Goal: Information Seeking & Learning: Learn about a topic

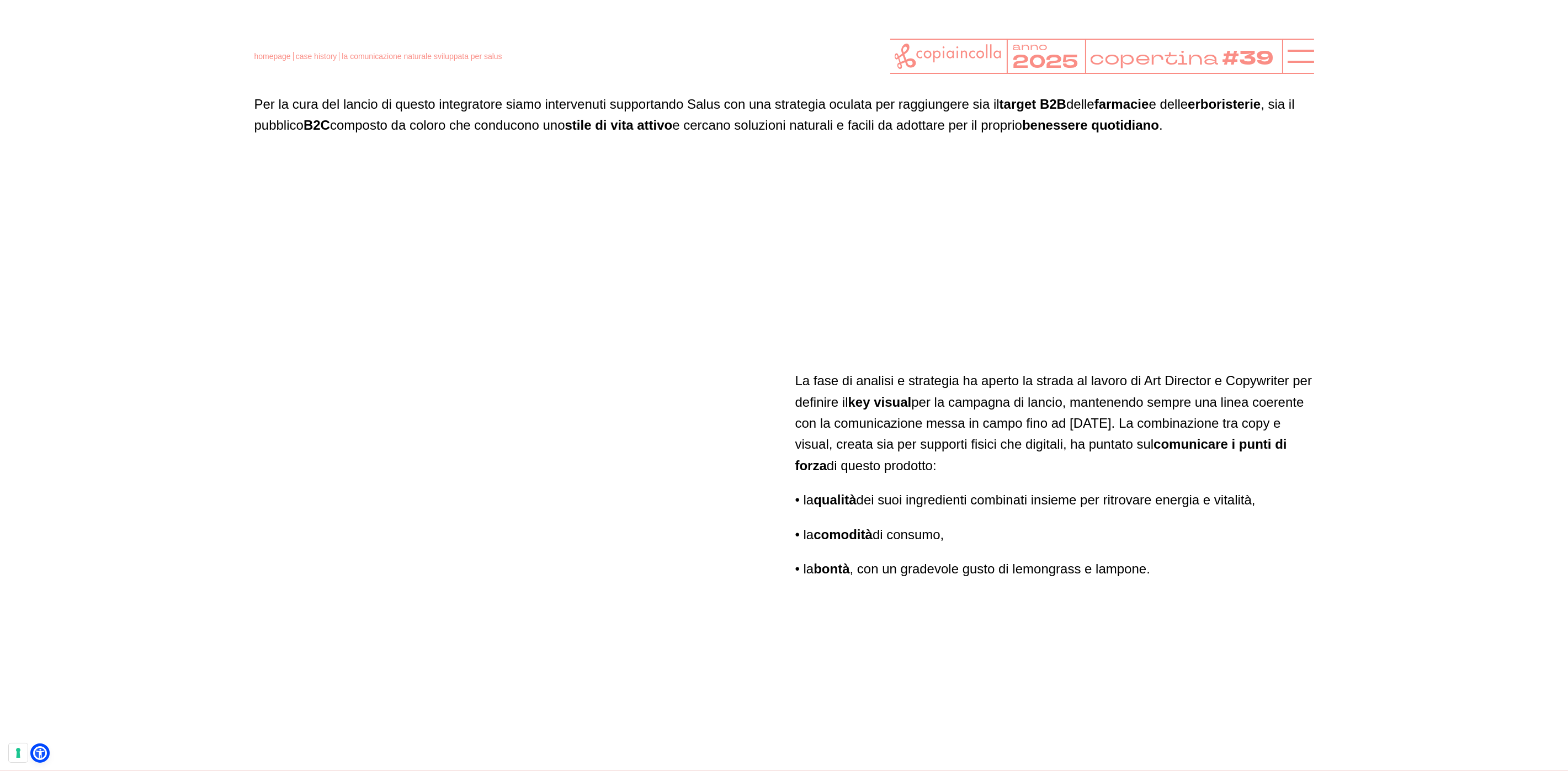
scroll to position [2098, 0]
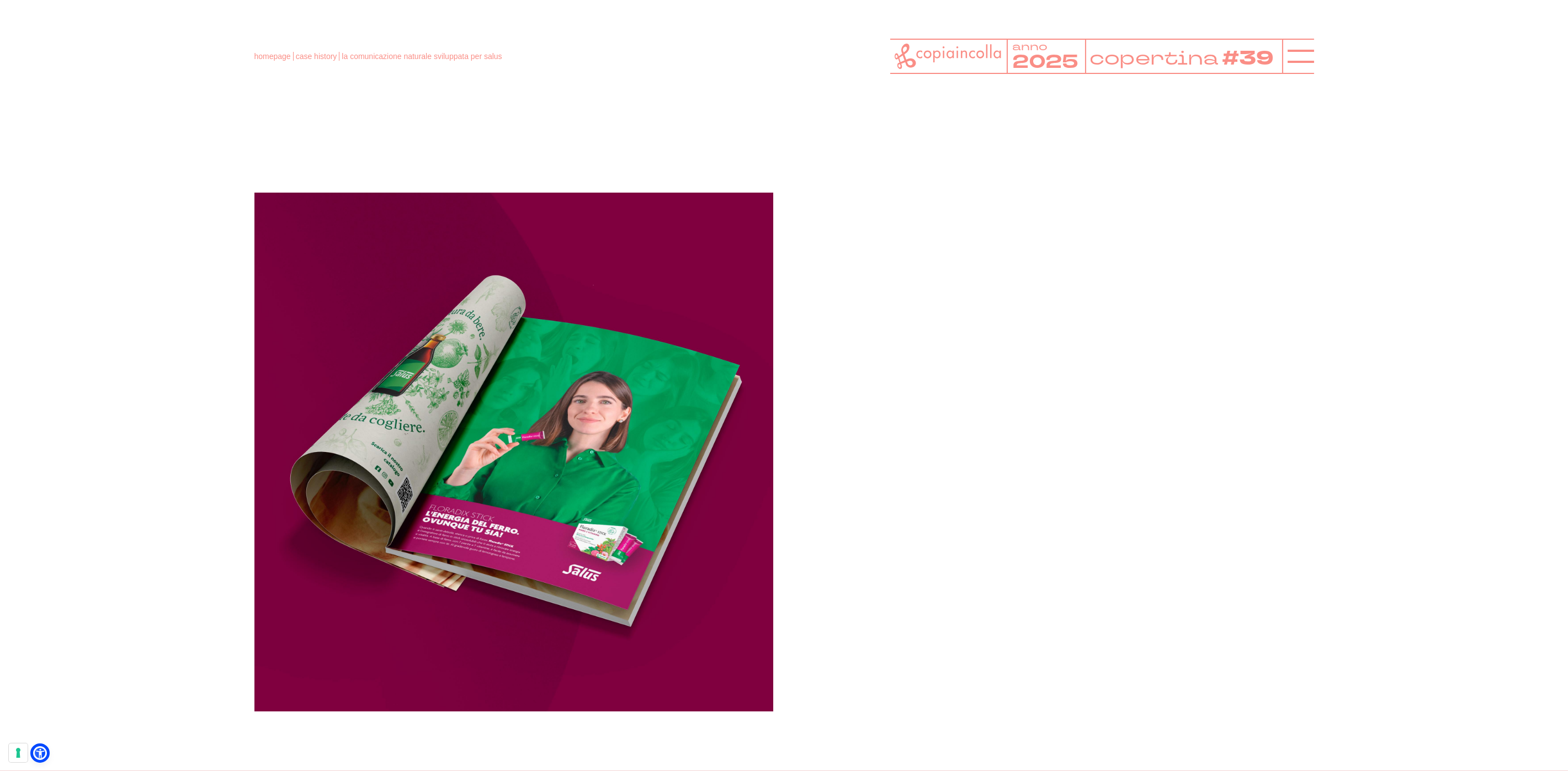
scroll to position [1304, 0]
drag, startPoint x: 1185, startPoint y: 402, endPoint x: 1257, endPoint y: 504, distance: 124.9
click at [1258, 505] on video at bounding box center [1054, 390] width 518 height 518
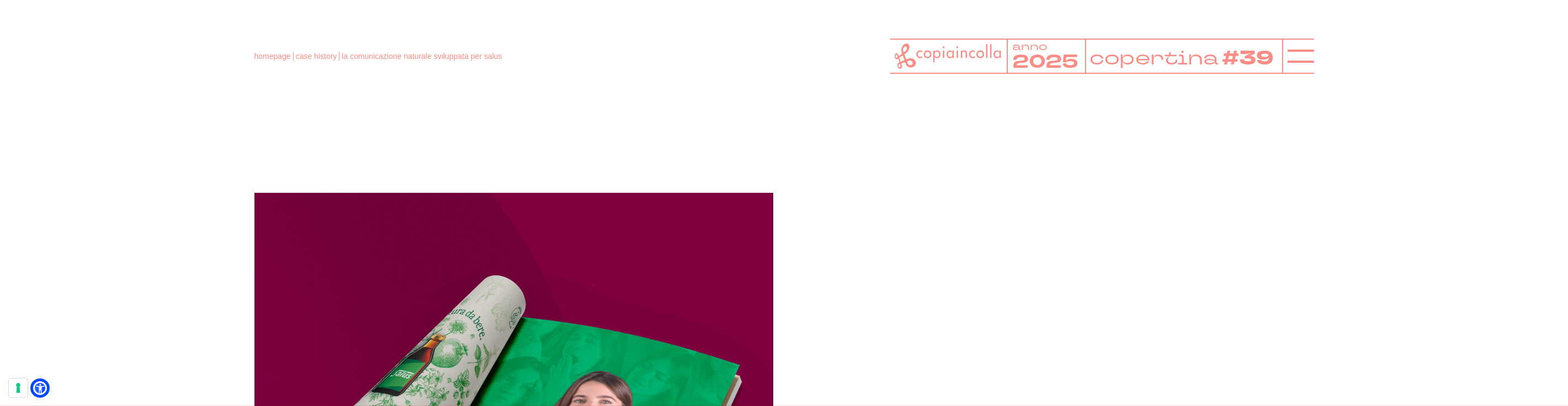
drag, startPoint x: 1437, startPoint y: 334, endPoint x: 1474, endPoint y: 372, distance: 53.0
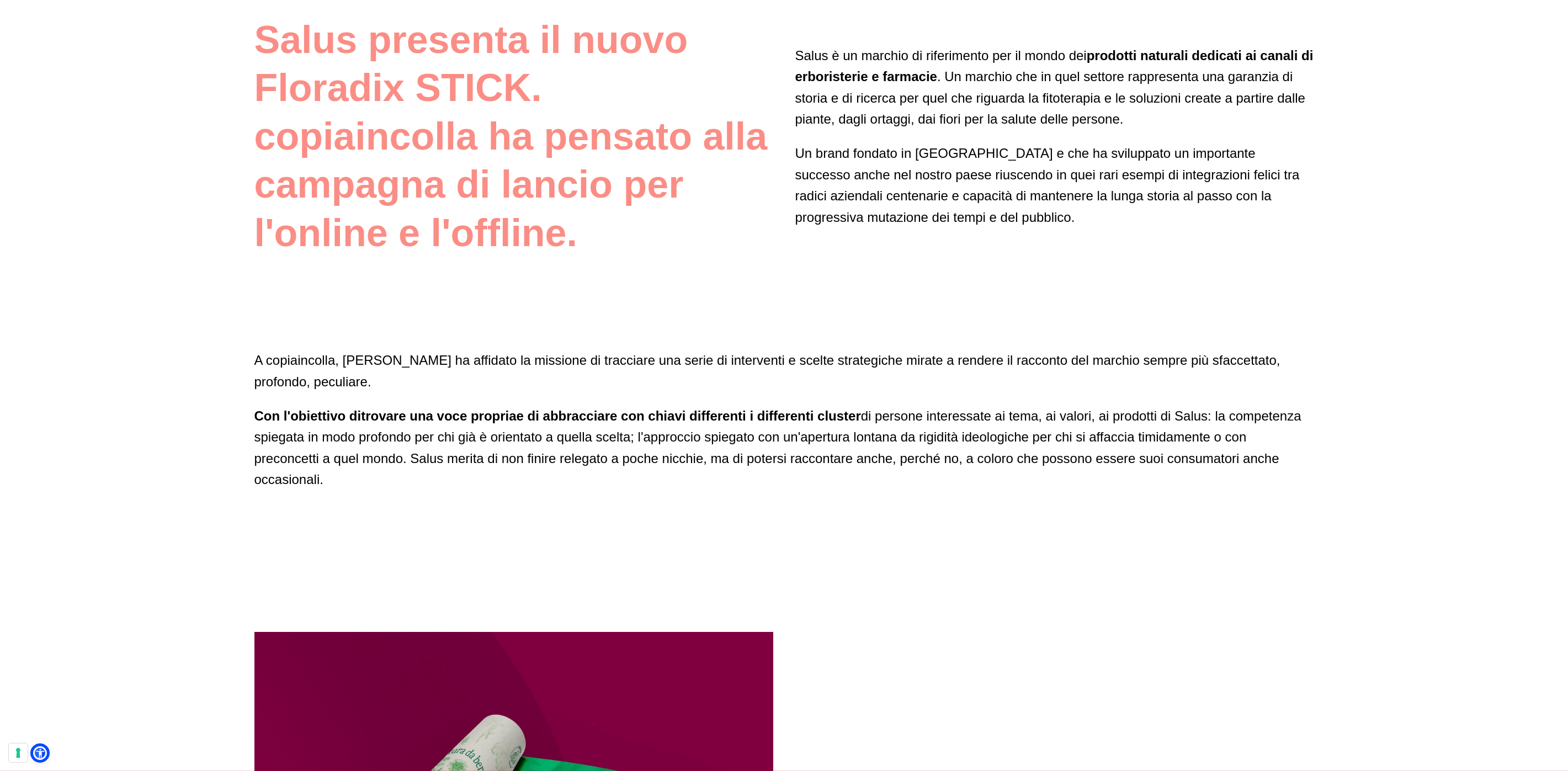
scroll to position [866, 0]
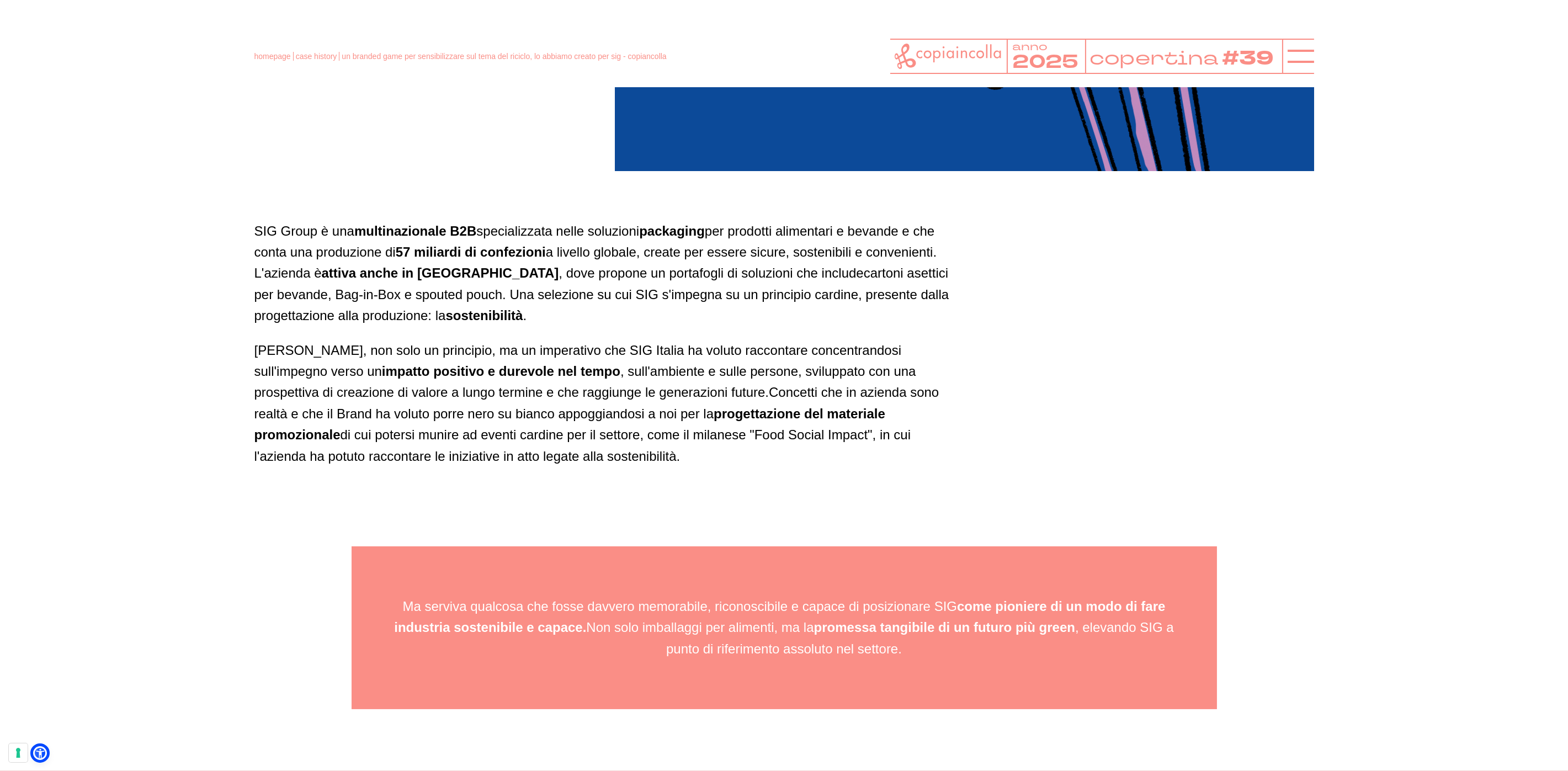
scroll to position [660, 0]
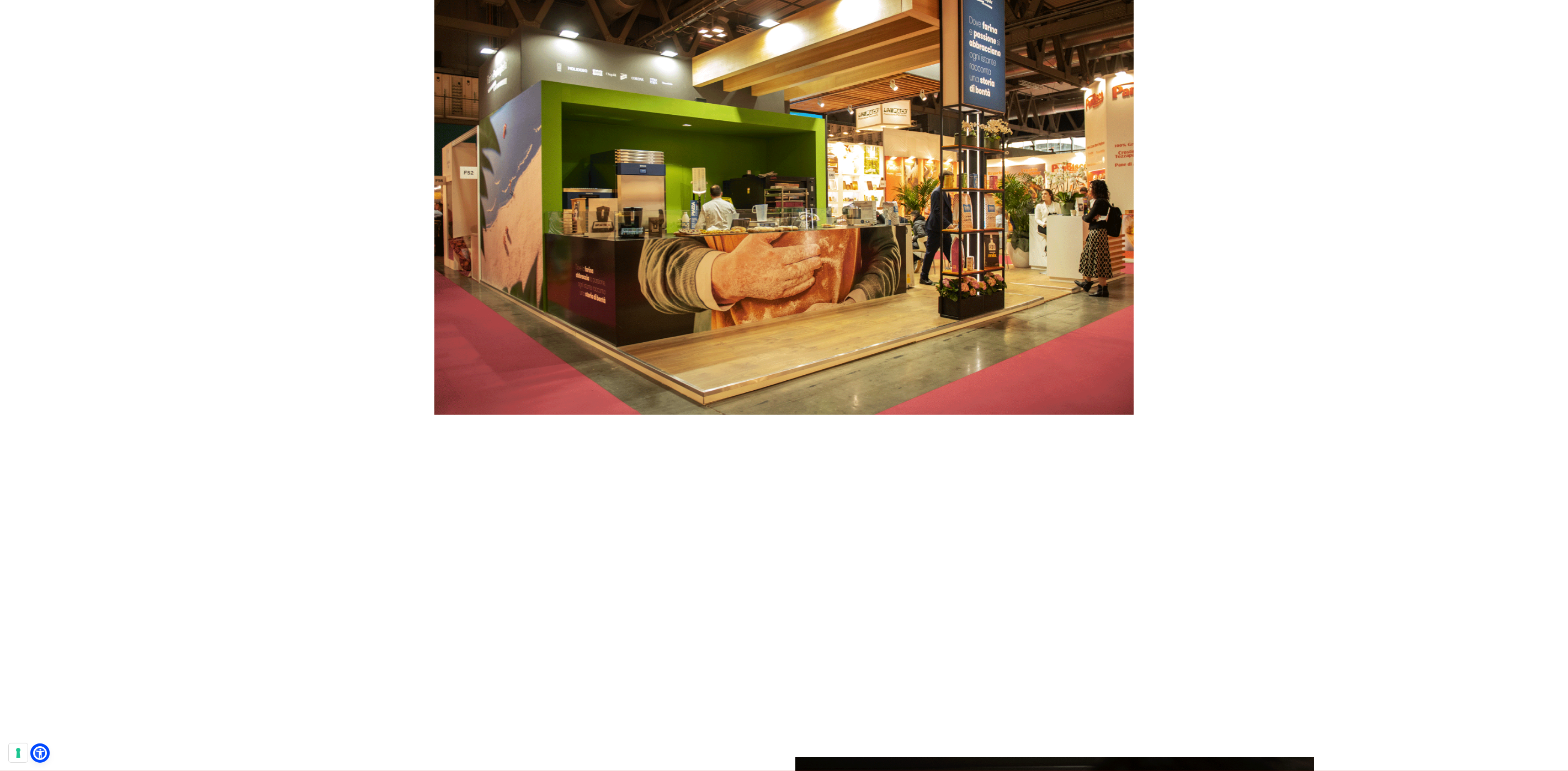
scroll to position [6171, 0]
